Goal: Information Seeking & Learning: Learn about a topic

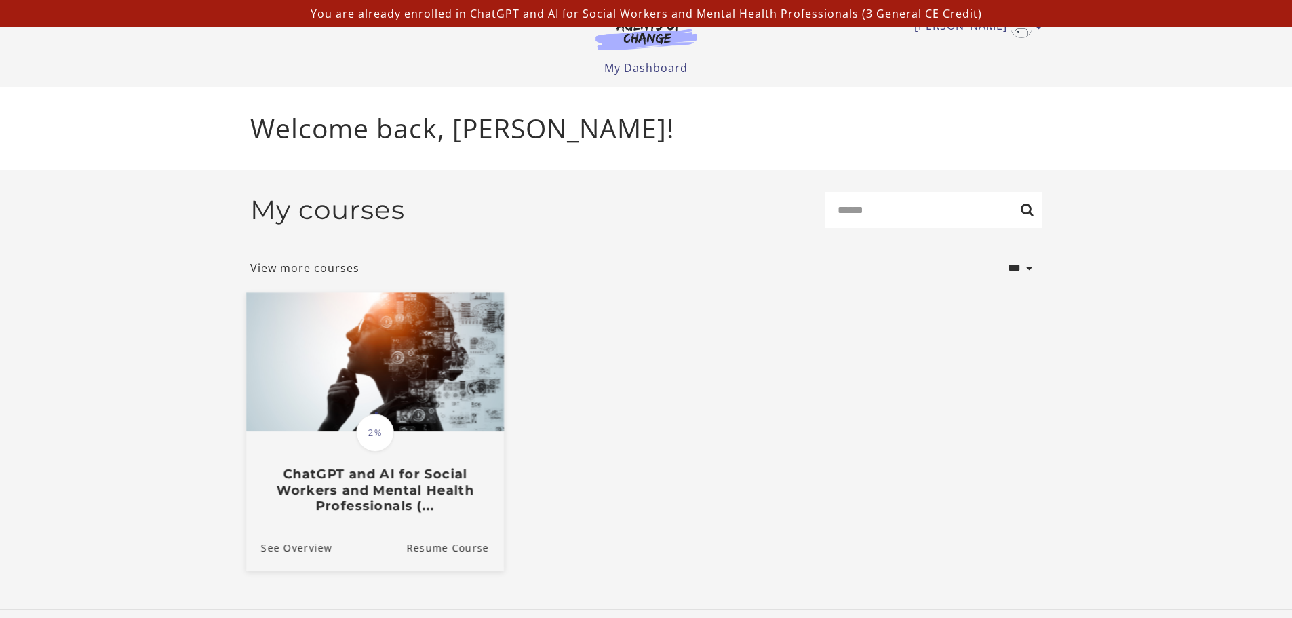
click at [386, 505] on h3 "ChatGPT and AI for Social Workers and Mental Health Professionals (..." at bounding box center [374, 489] width 228 height 47
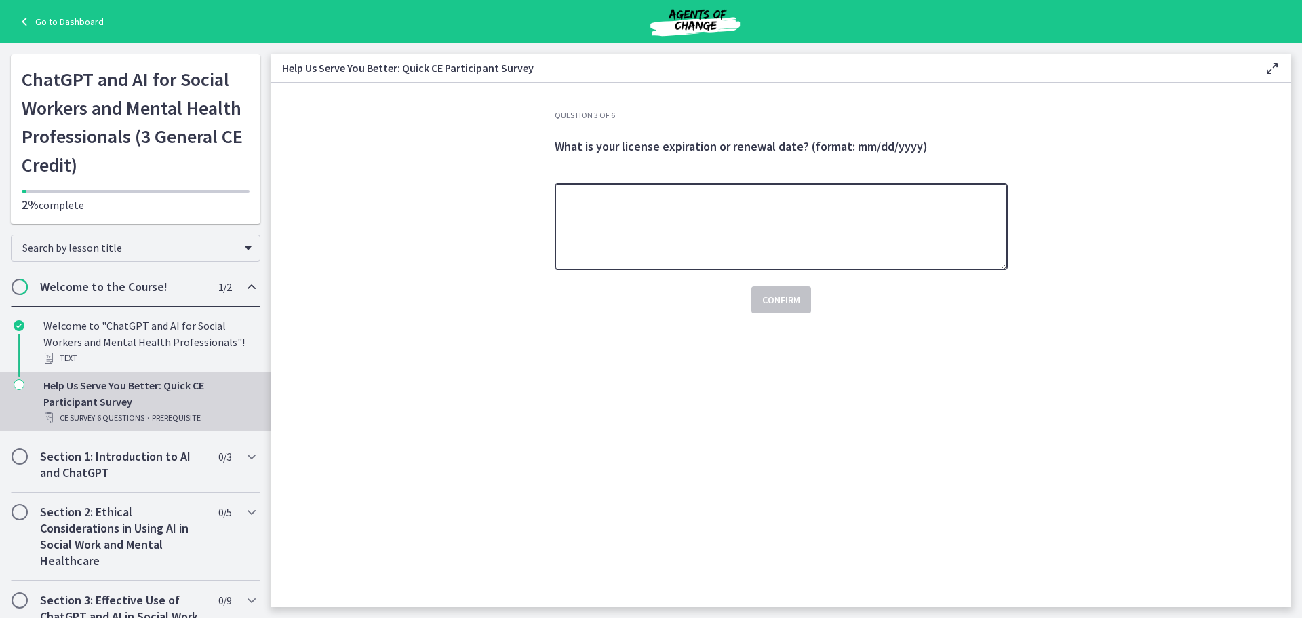
click at [756, 234] on textarea at bounding box center [781, 226] width 453 height 87
type textarea "***"
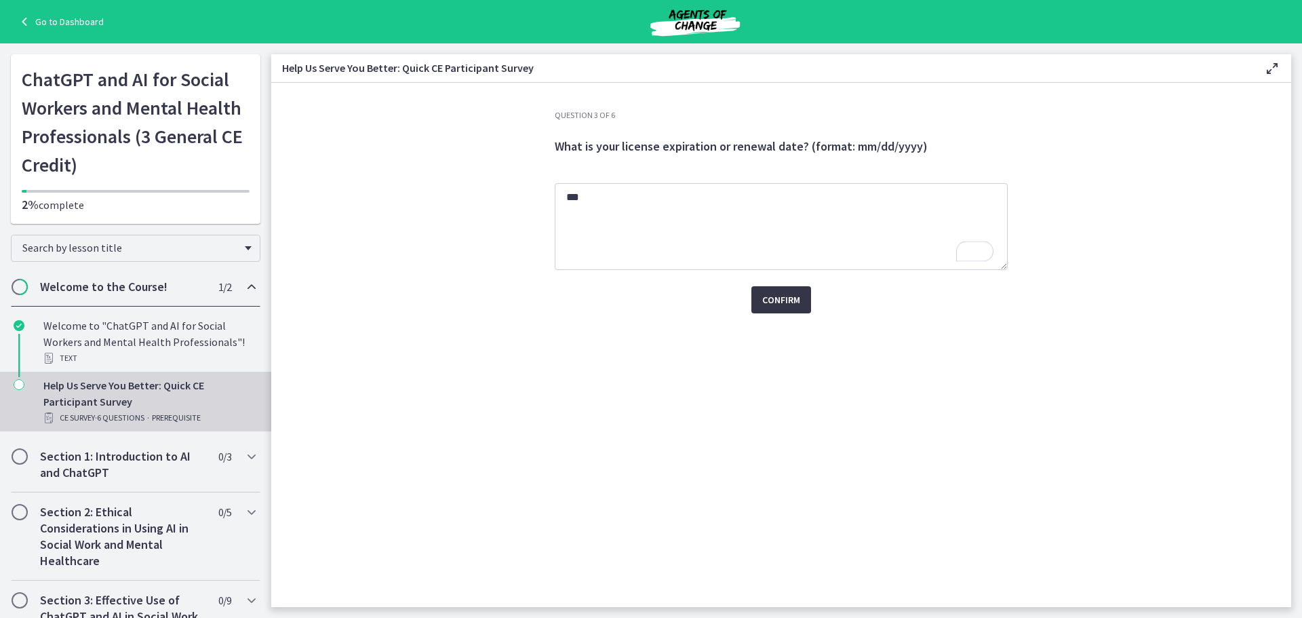
click at [787, 297] on span "Confirm" at bounding box center [781, 300] width 38 height 16
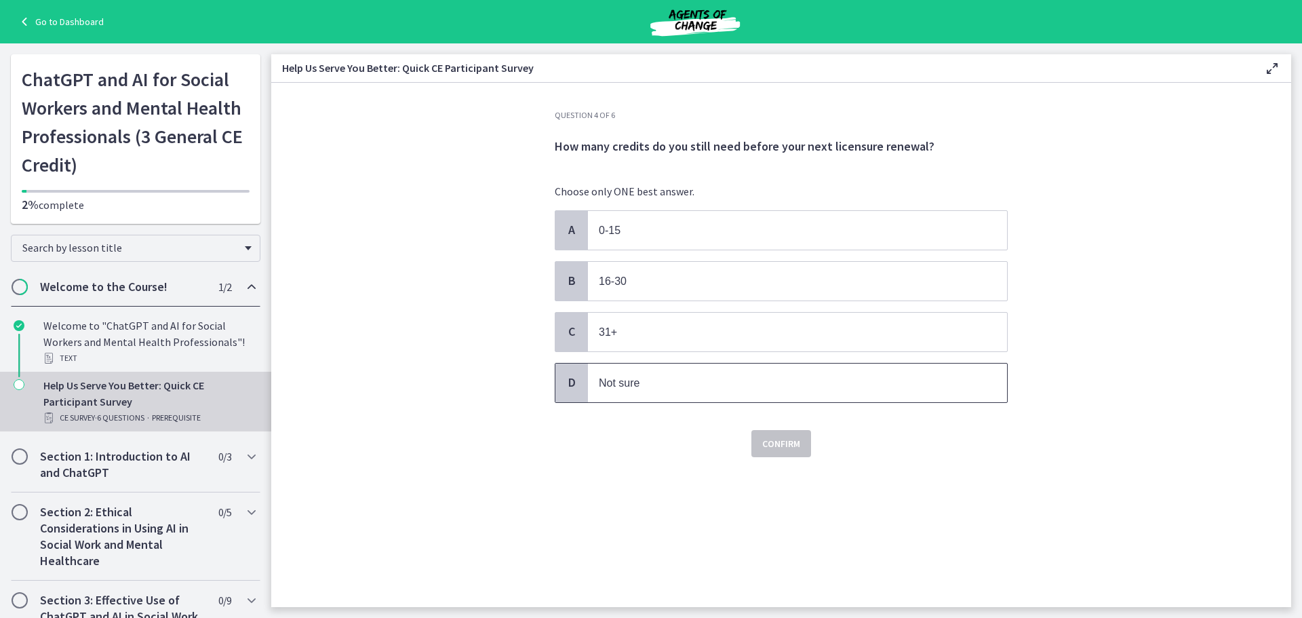
click at [667, 384] on p "Not sure" at bounding box center [784, 382] width 370 height 17
click at [797, 446] on span "Confirm" at bounding box center [781, 443] width 38 height 16
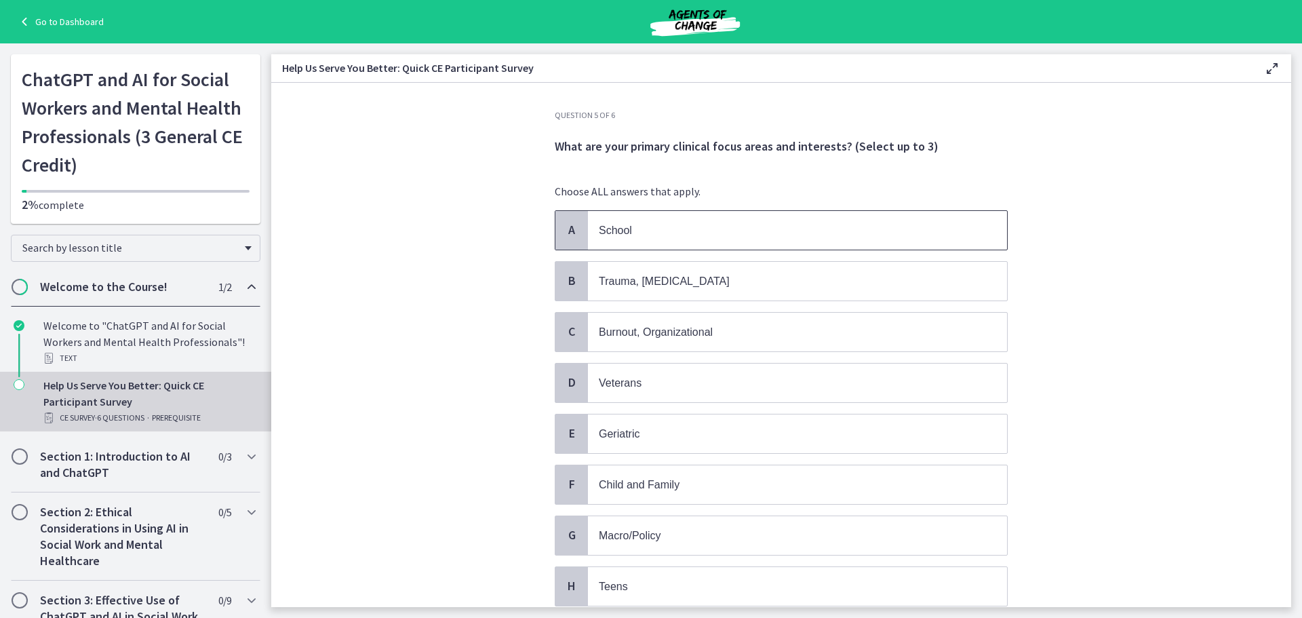
click at [704, 230] on p "School" at bounding box center [784, 230] width 370 height 17
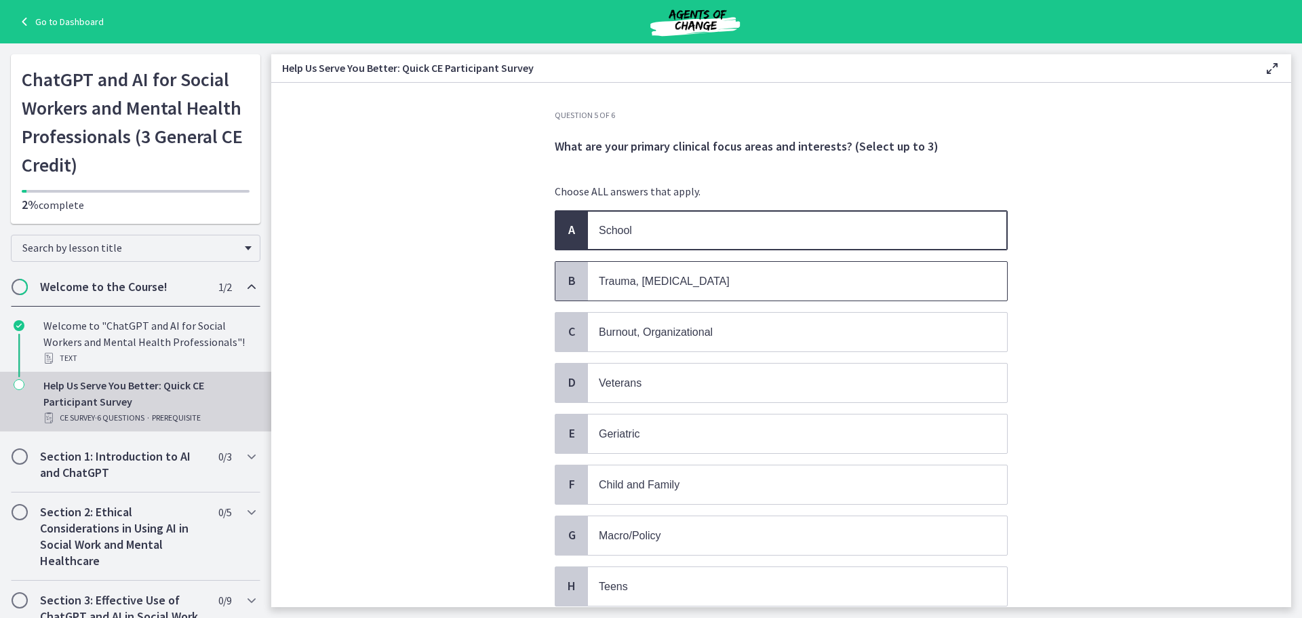
click at [685, 275] on p "Trauma, [MEDICAL_DATA]" at bounding box center [784, 281] width 370 height 17
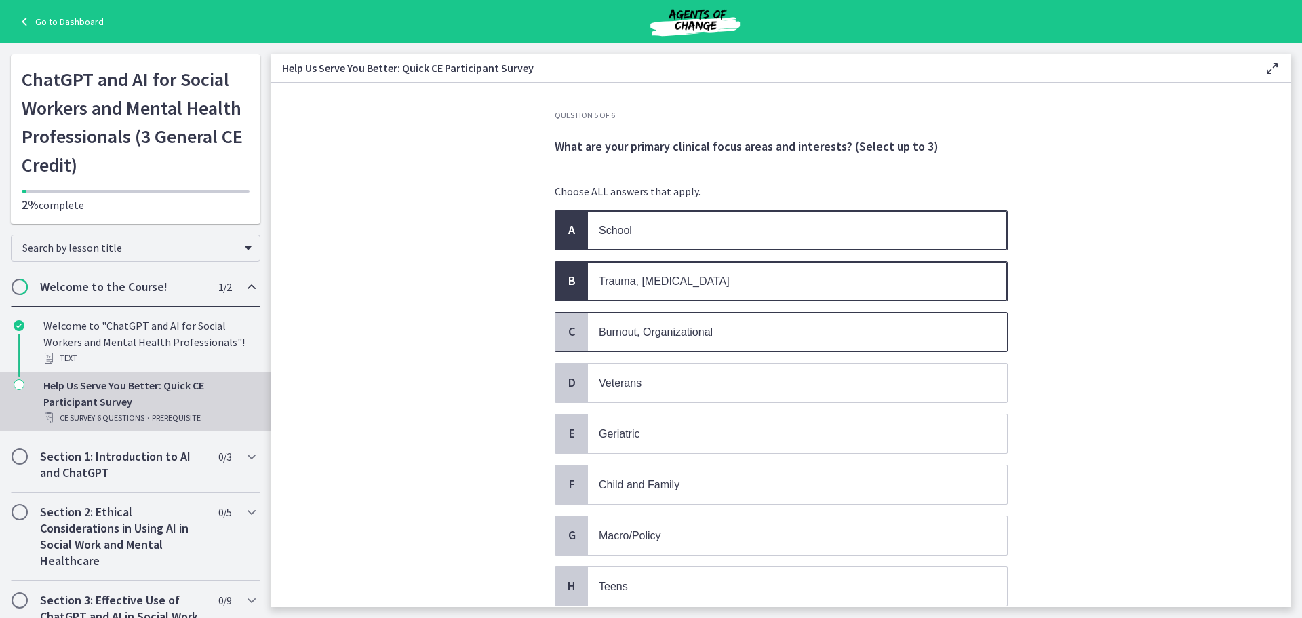
click at [726, 329] on p "Burnout, Organizational" at bounding box center [784, 331] width 370 height 17
click at [694, 479] on p "Child and Family" at bounding box center [784, 484] width 370 height 17
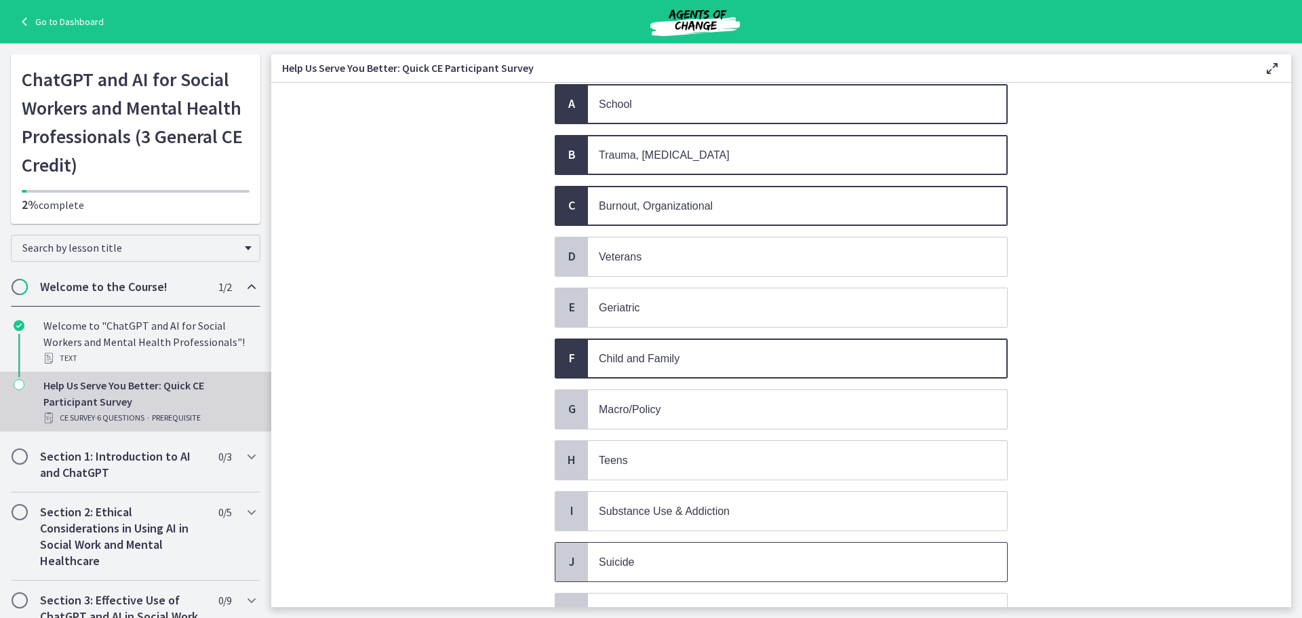
scroll to position [271, 0]
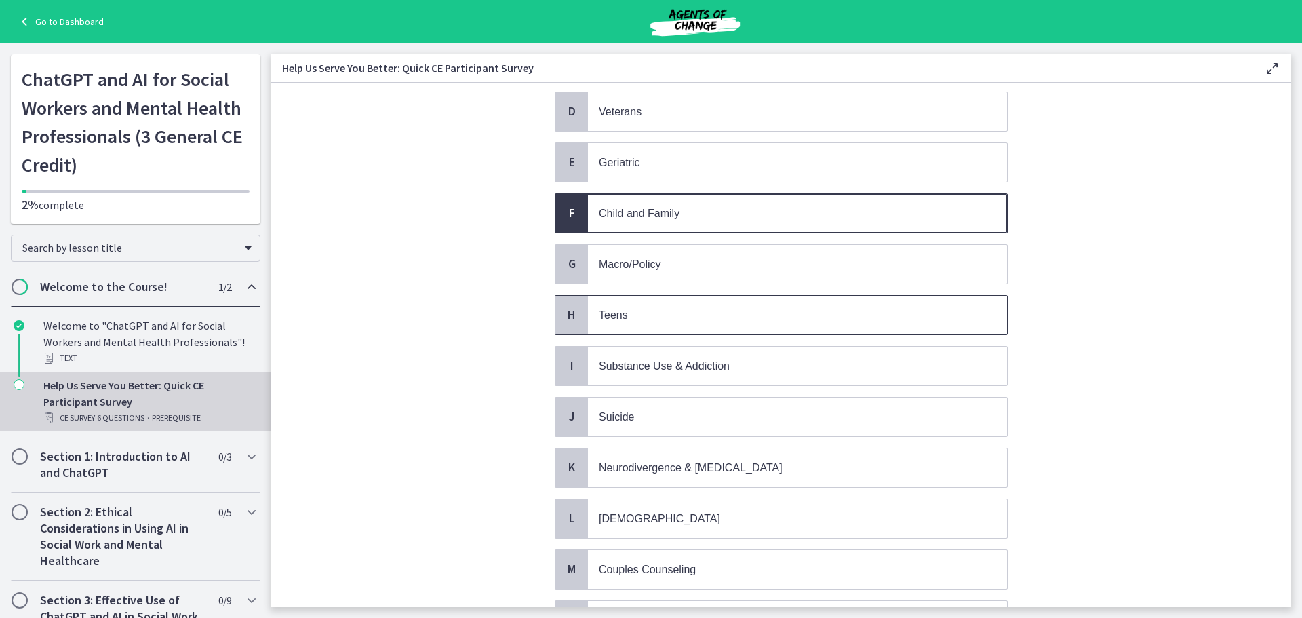
click at [688, 322] on p "Teens" at bounding box center [784, 314] width 370 height 17
click at [702, 361] on span "Substance Use & Addiction" at bounding box center [664, 366] width 131 height 12
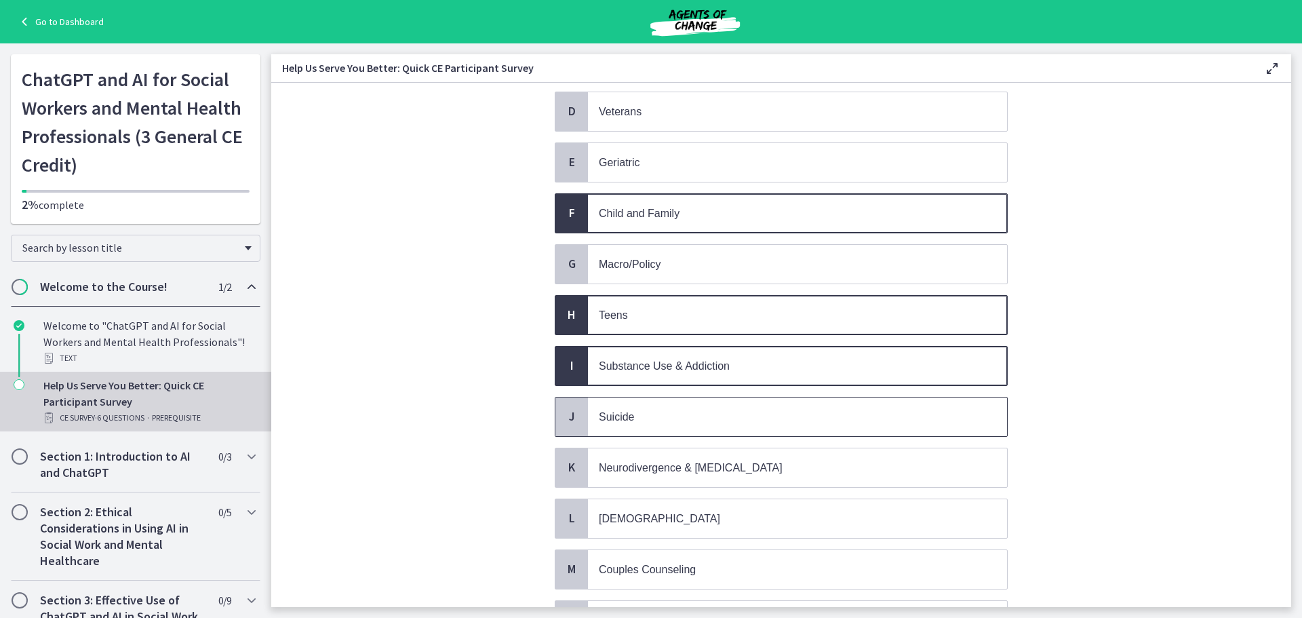
scroll to position [464, 0]
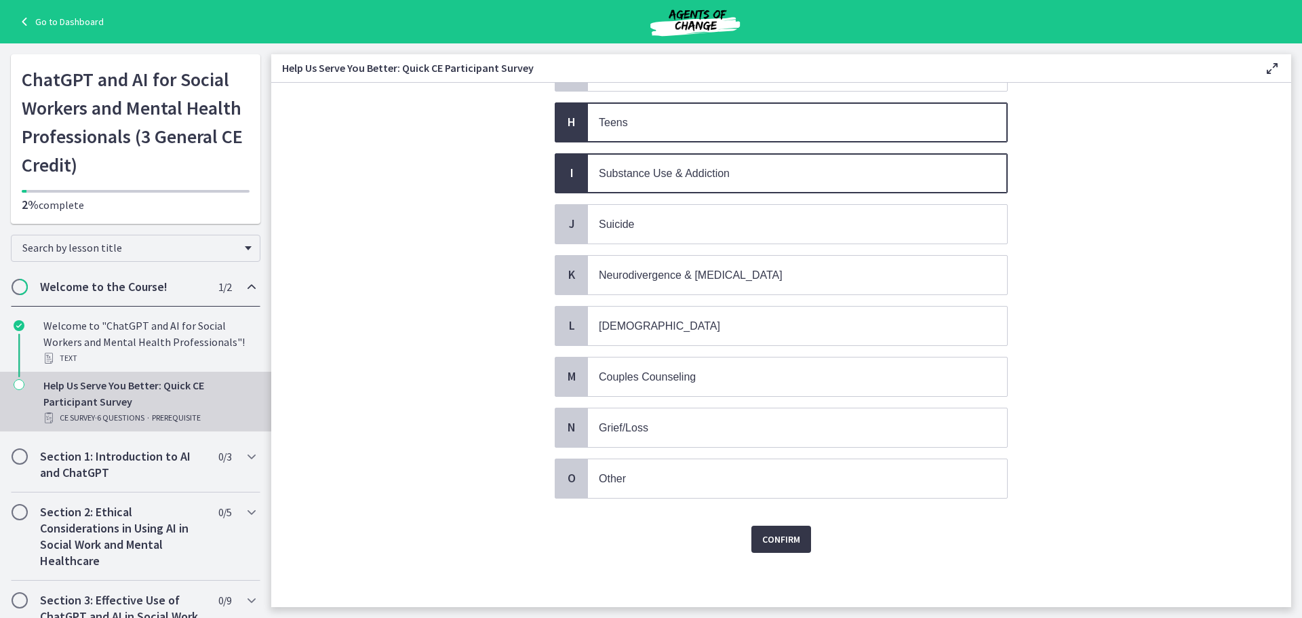
click at [762, 540] on span "Confirm" at bounding box center [781, 539] width 38 height 16
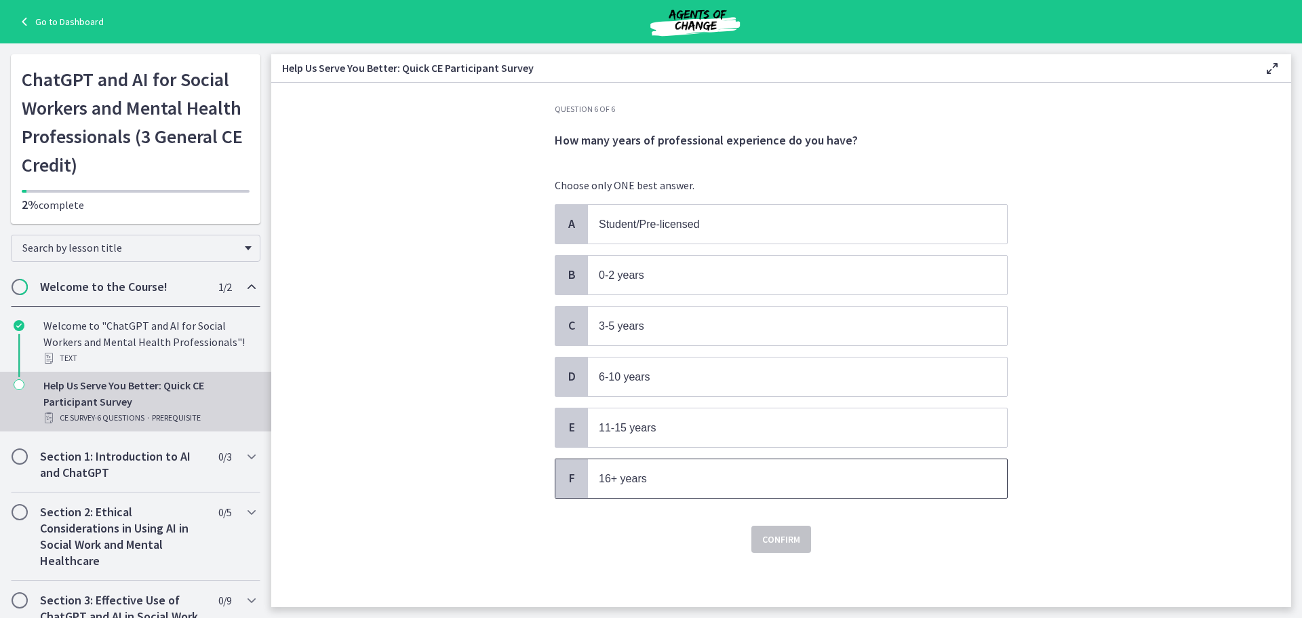
scroll to position [0, 0]
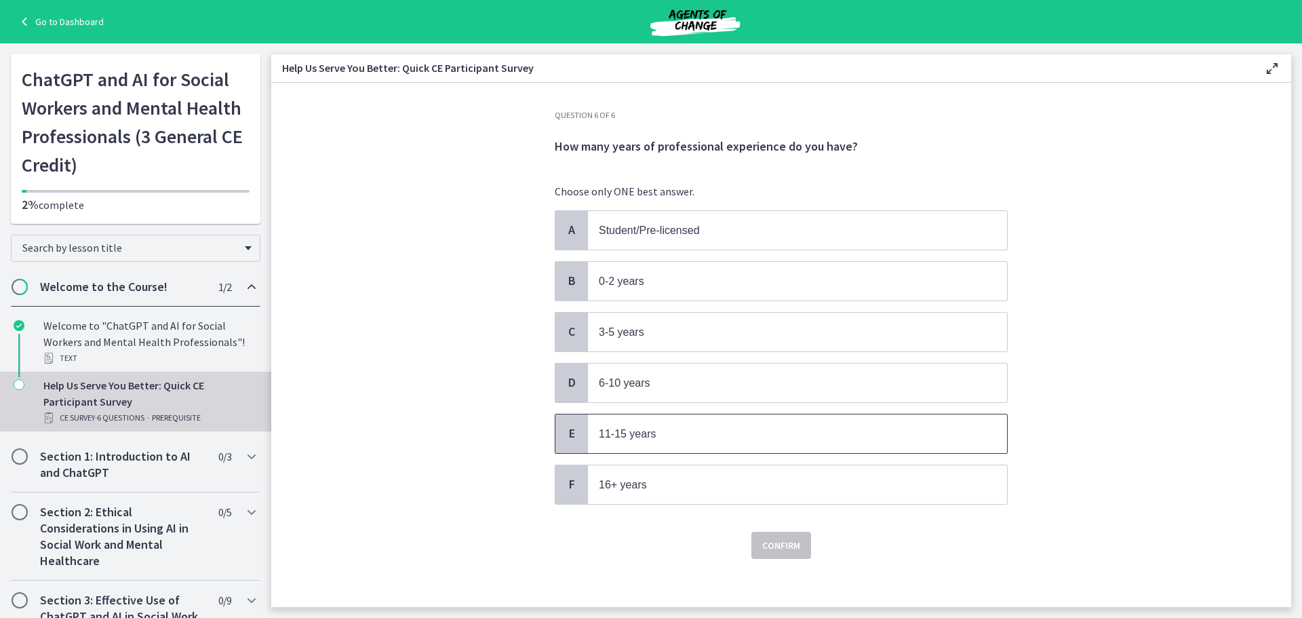
click at [696, 429] on p "11-15 years" at bounding box center [784, 433] width 370 height 17
click at [800, 543] on button "Confirm" at bounding box center [781, 545] width 60 height 27
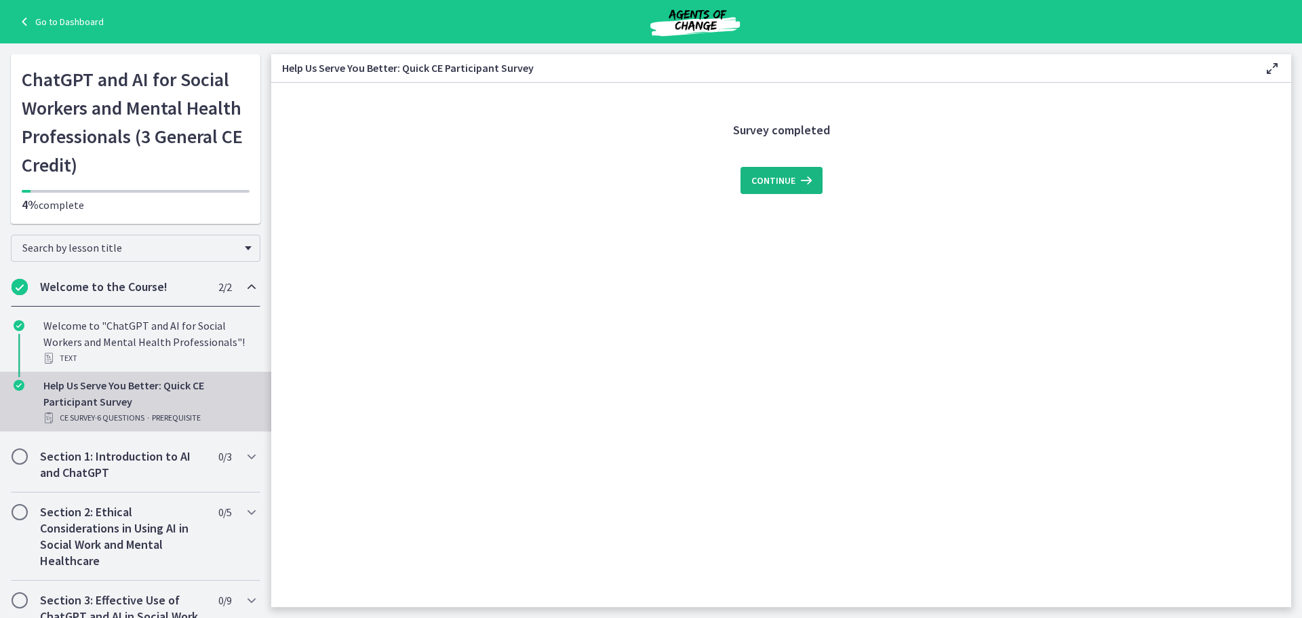
click at [763, 176] on span "Continue" at bounding box center [773, 180] width 44 height 16
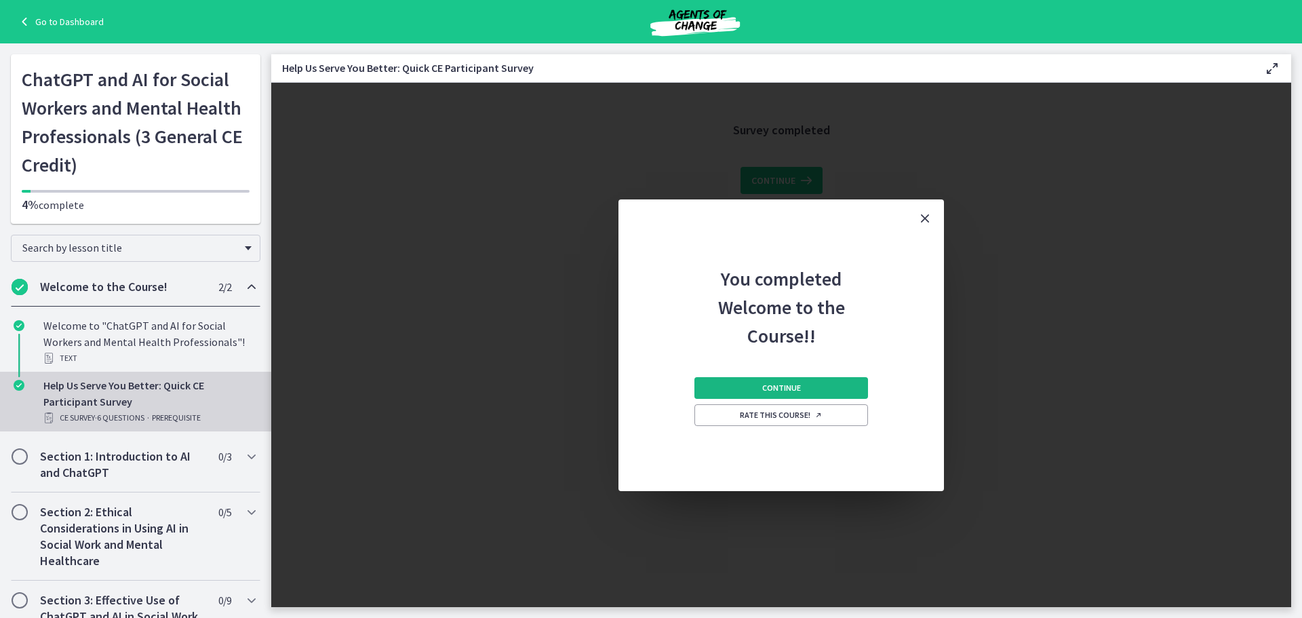
click at [782, 391] on span "Continue" at bounding box center [781, 387] width 39 height 11
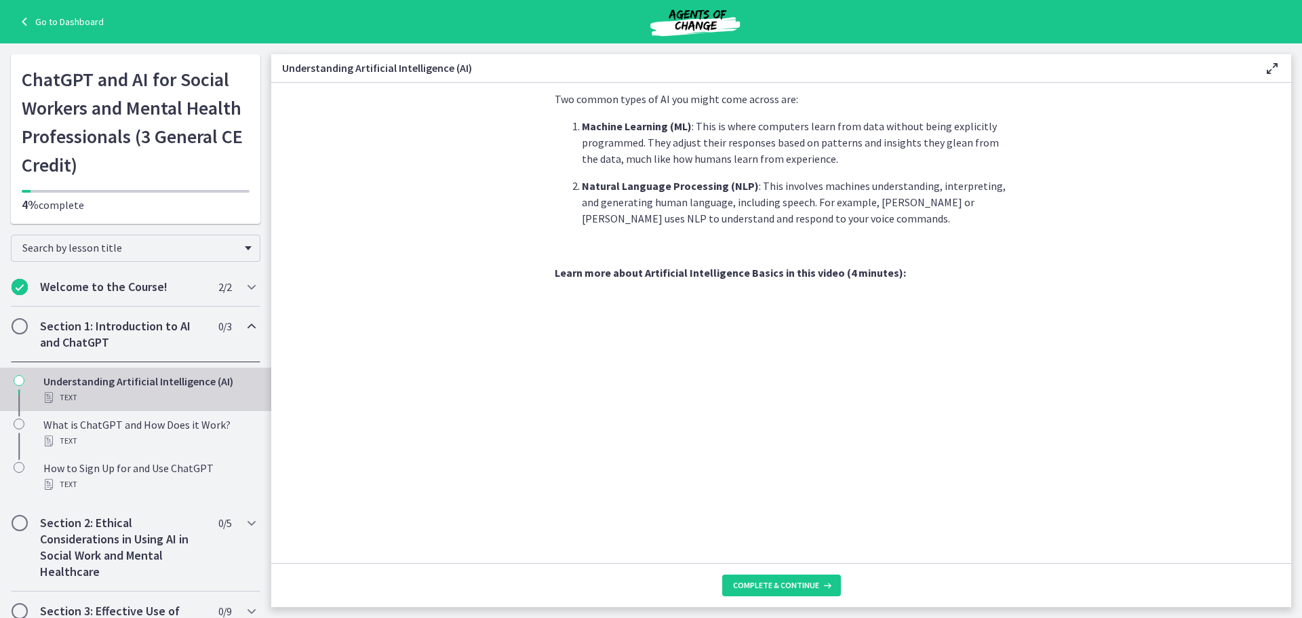
scroll to position [517, 0]
